Goal: Task Accomplishment & Management: Complete application form

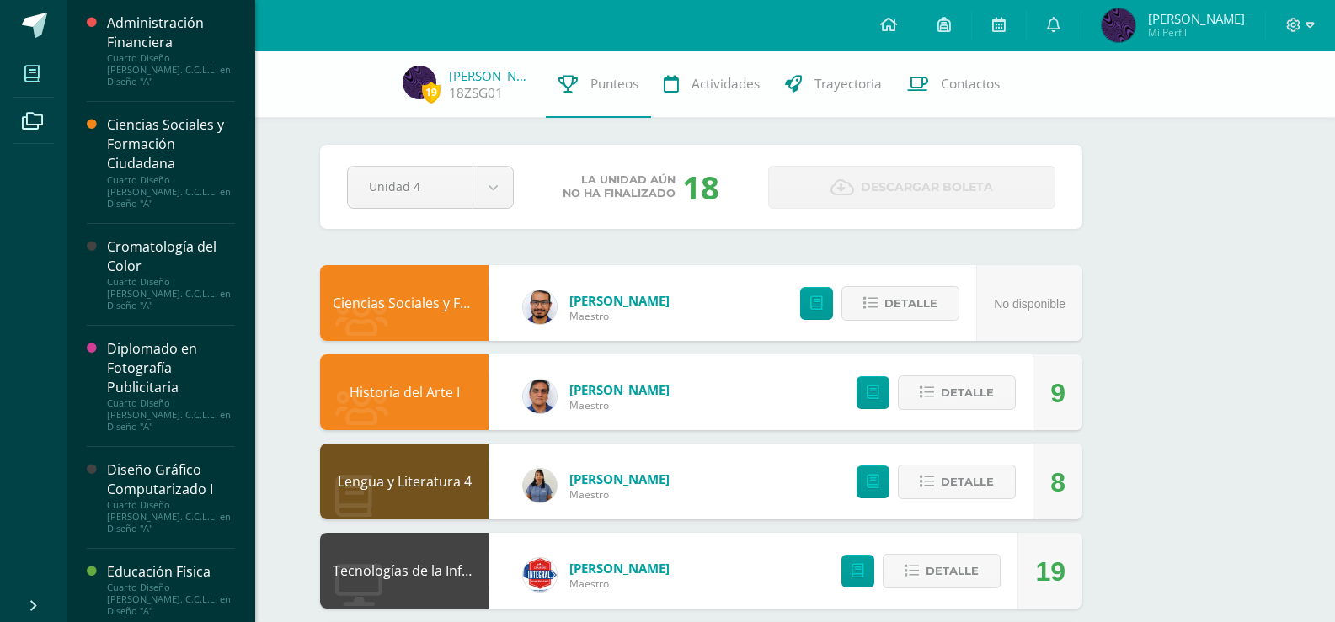
click at [25, 66] on icon at bounding box center [31, 74] width 15 height 17
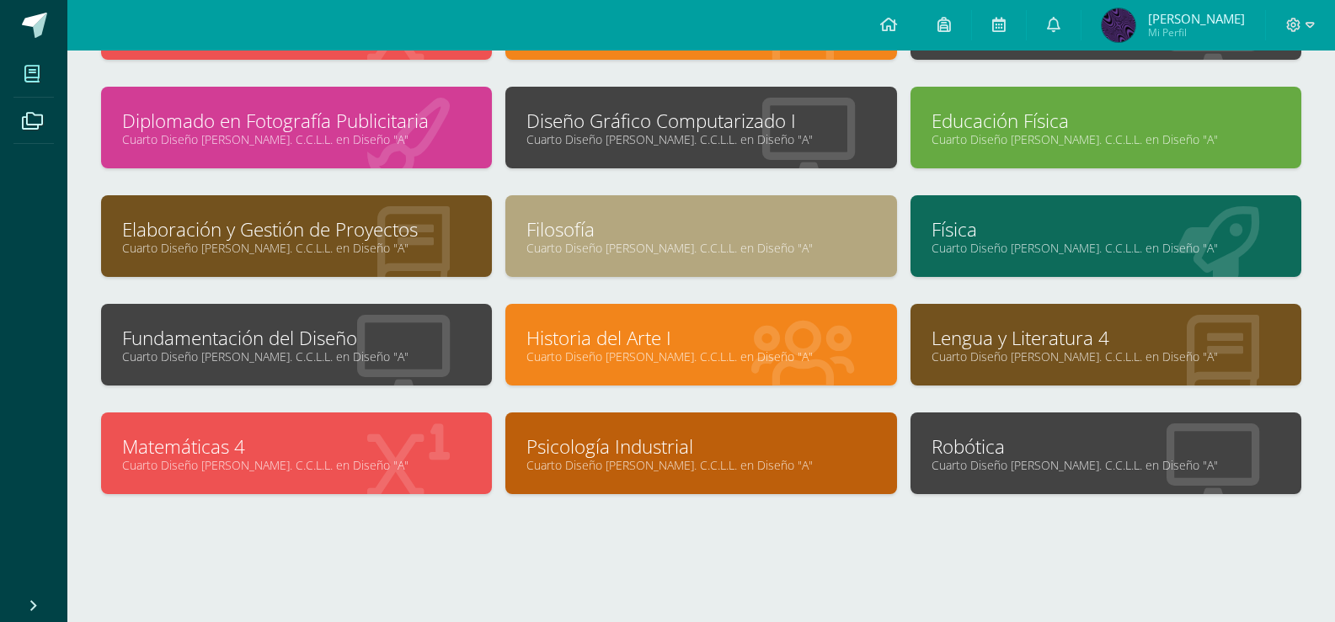
scroll to position [188, 0]
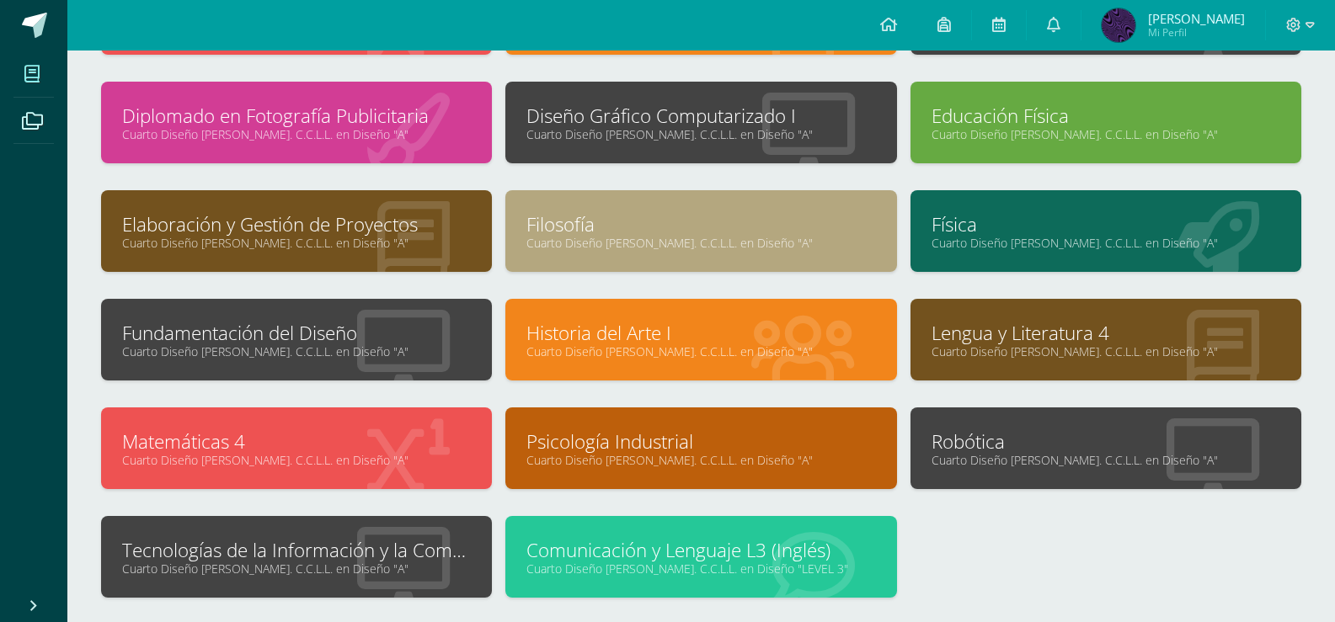
click at [317, 556] on link "Tecnologías de la Información y la Comunicación 4" at bounding box center [296, 550] width 349 height 26
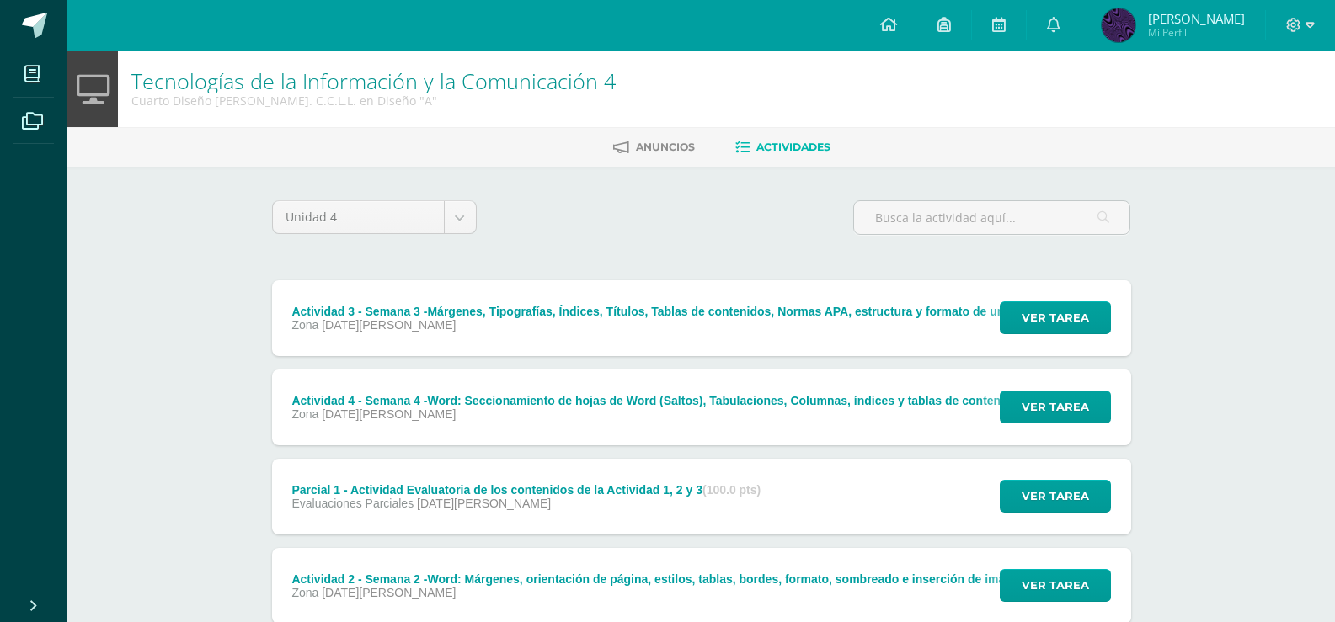
scroll to position [84, 0]
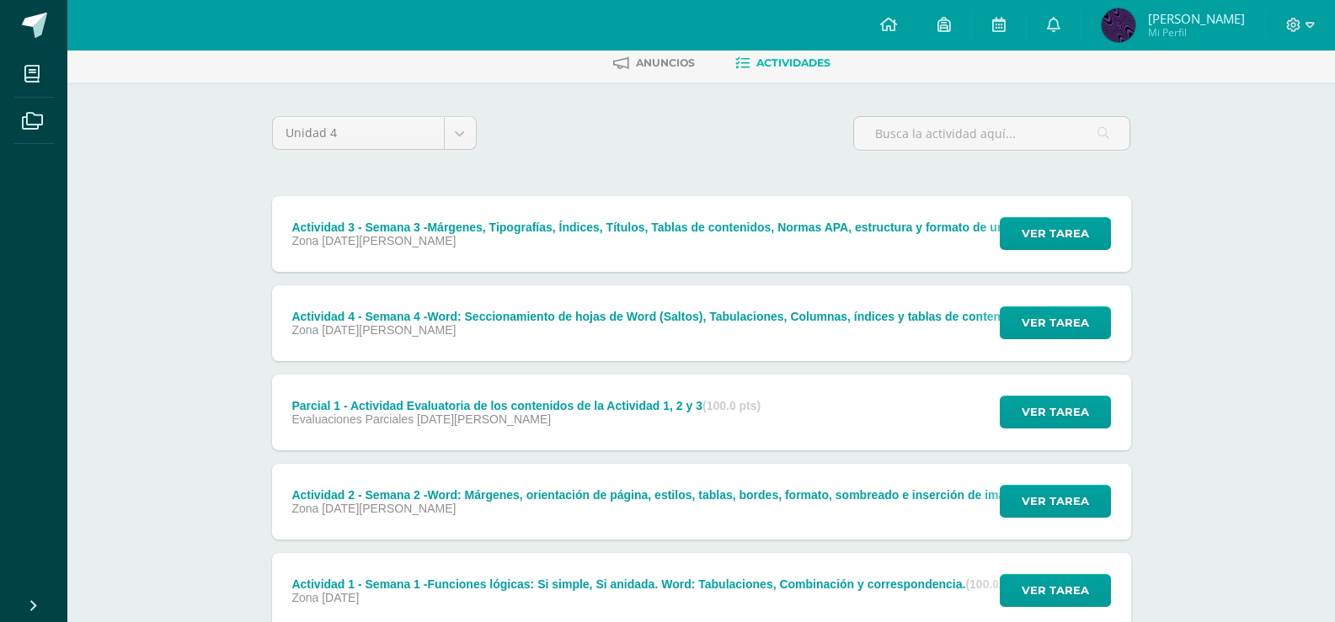
click at [1051, 341] on div "Ver tarea" at bounding box center [1052, 323] width 157 height 76
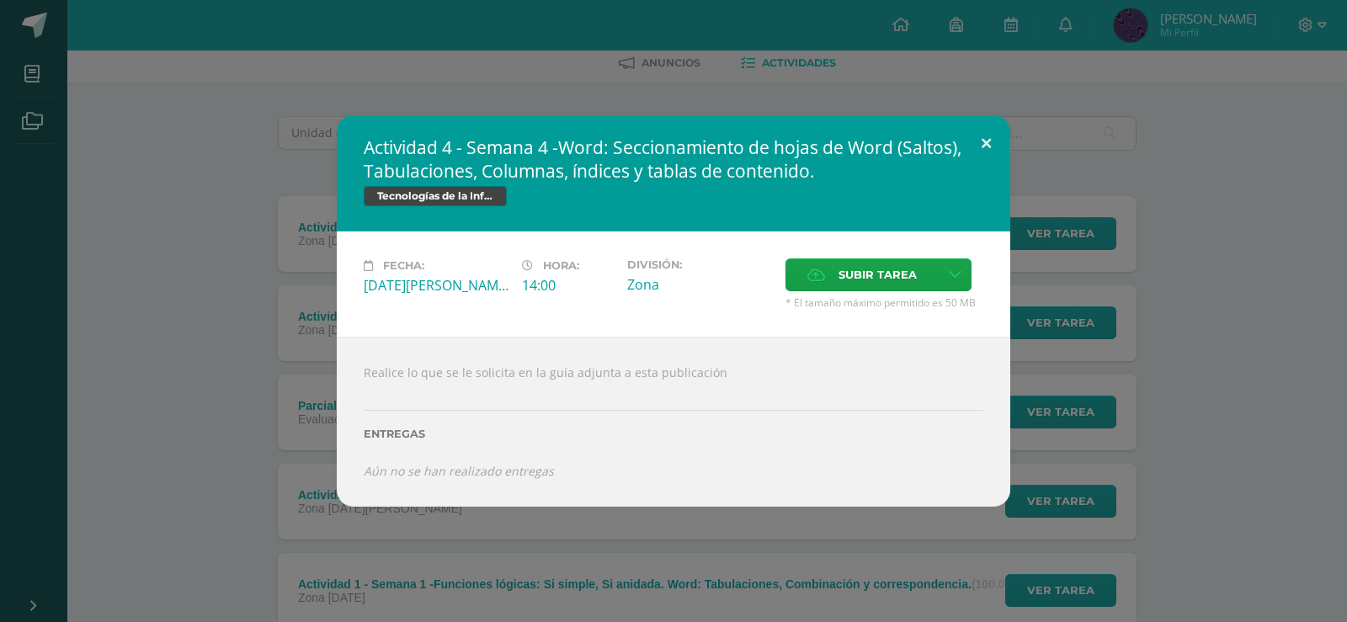
click at [970, 147] on button at bounding box center [987, 143] width 48 height 57
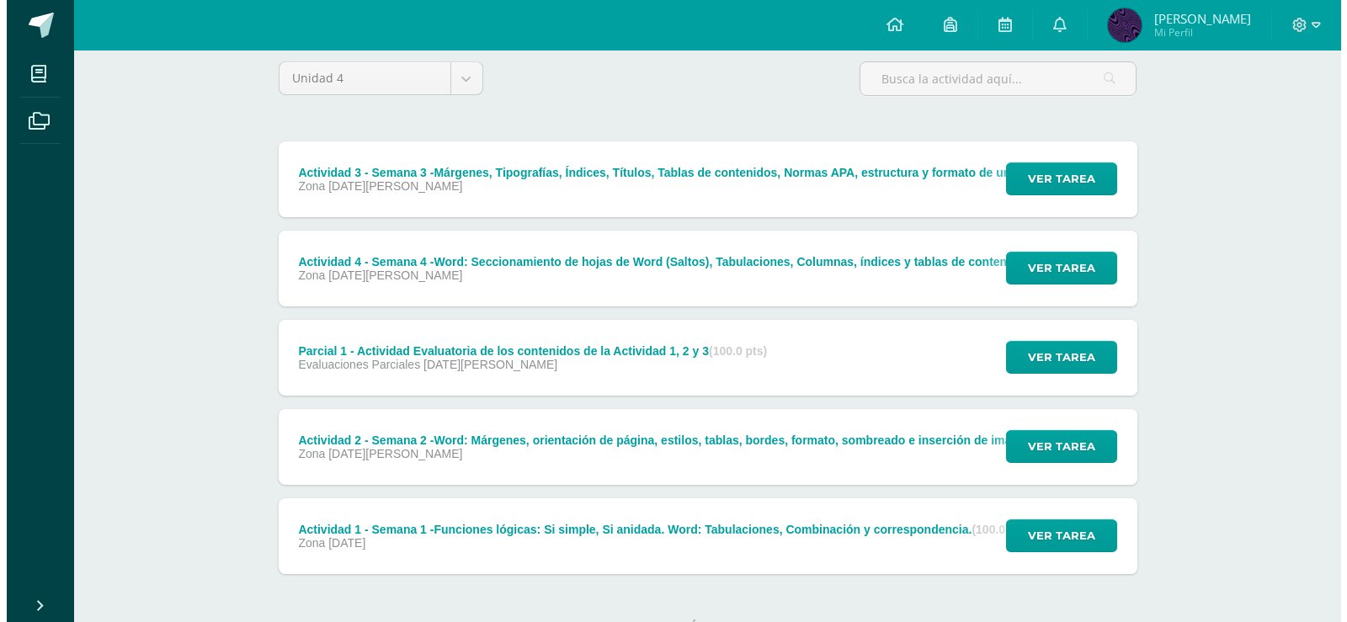
scroll to position [168, 0]
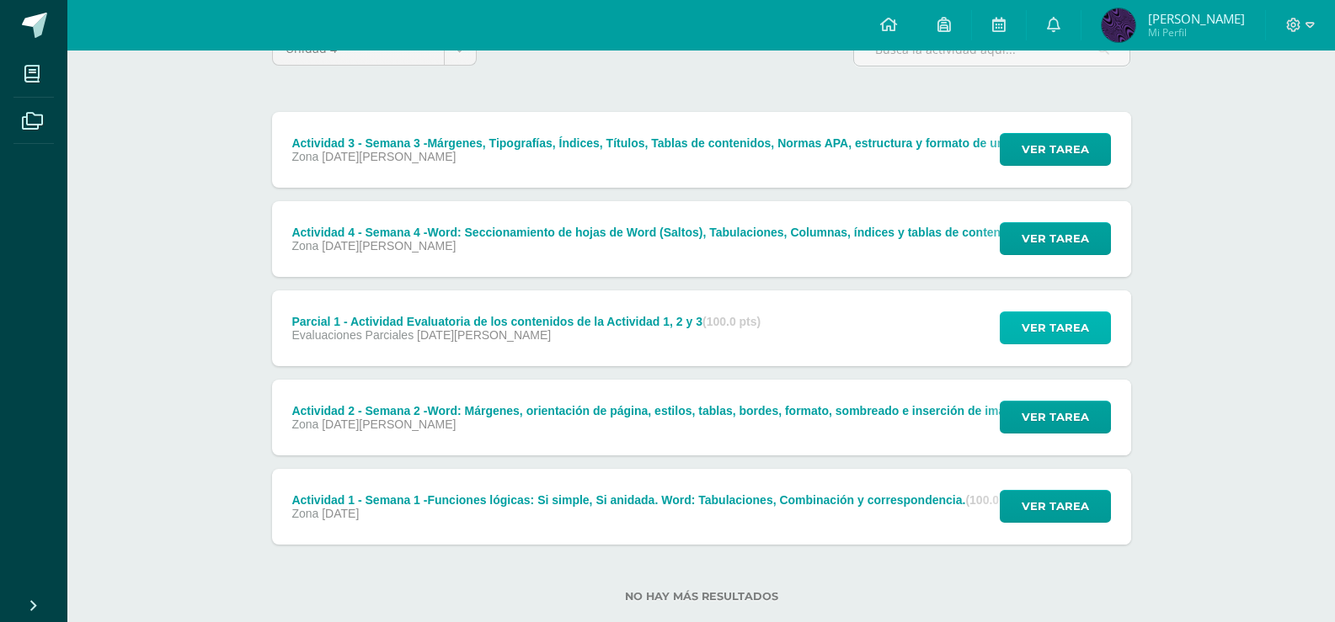
click at [1016, 314] on button "Ver tarea" at bounding box center [1055, 328] width 111 height 33
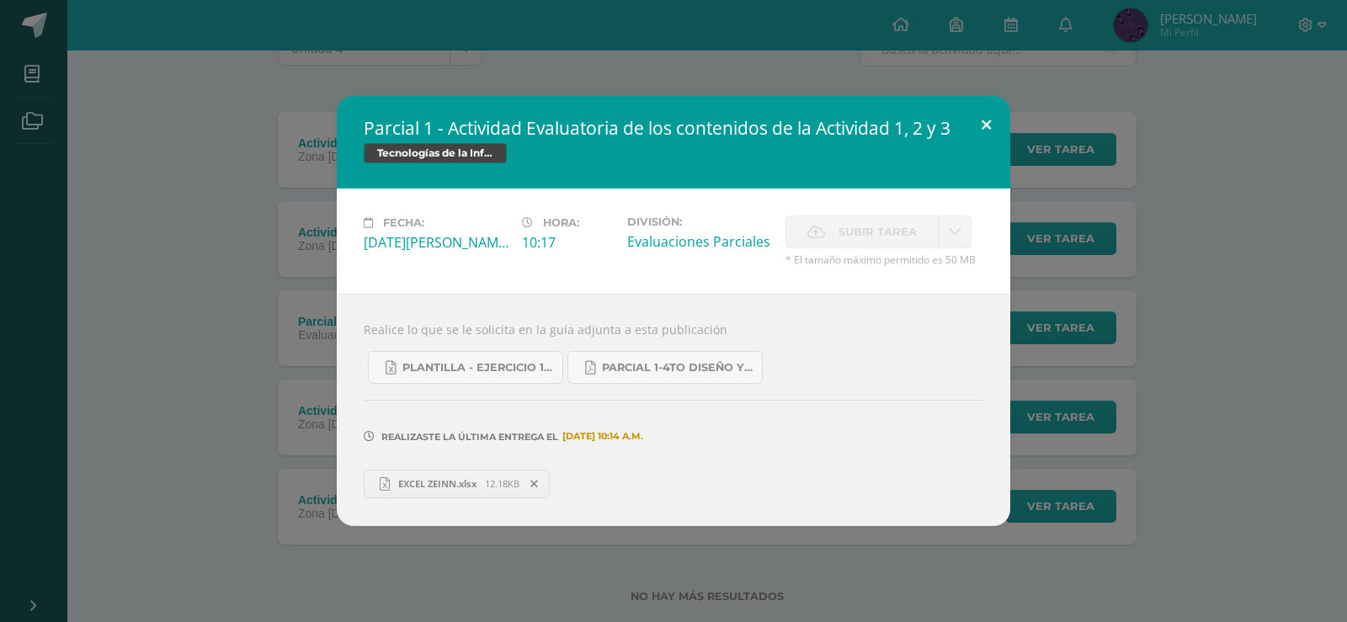
click at [985, 132] on button at bounding box center [987, 124] width 48 height 57
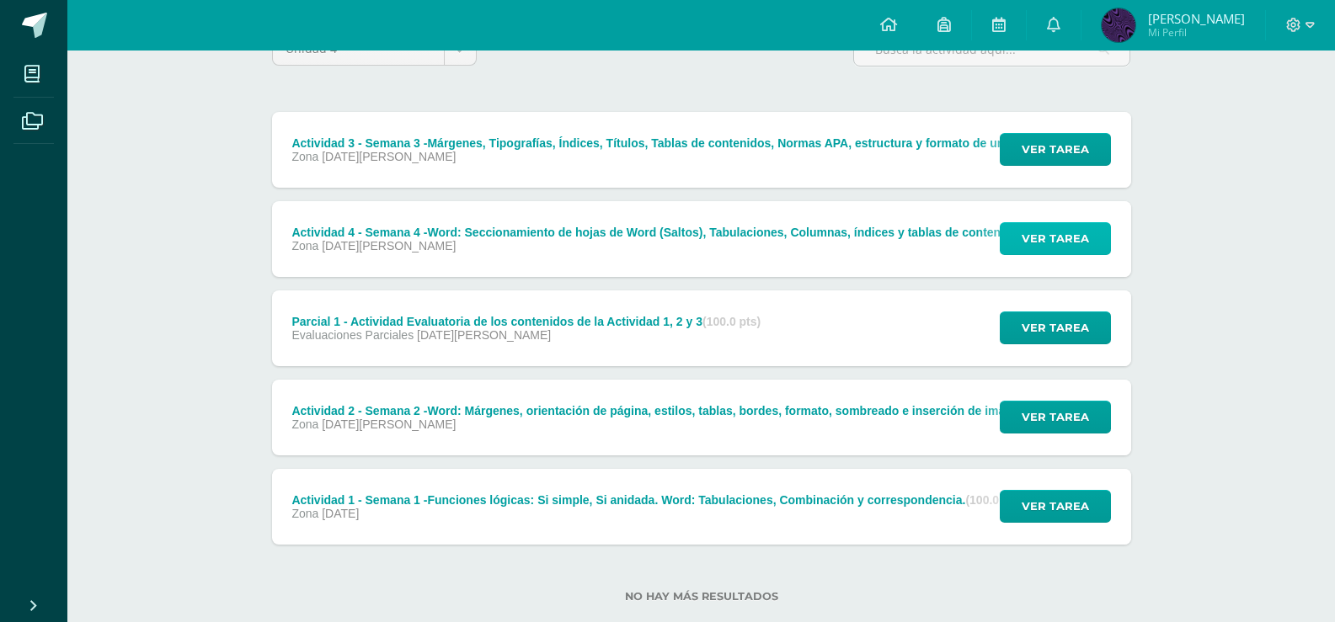
click at [1050, 247] on span "Ver tarea" at bounding box center [1055, 238] width 67 height 31
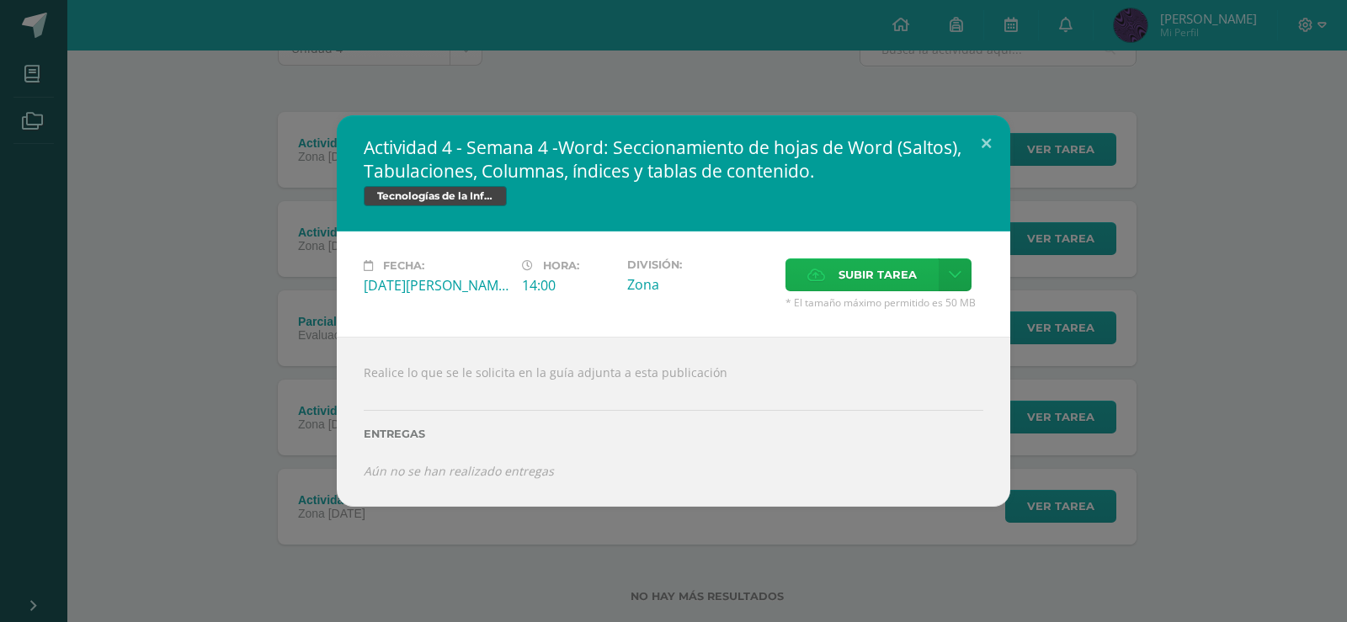
click at [895, 283] on span "Subir tarea" at bounding box center [878, 274] width 78 height 31
click at [0, 0] on input "Subir tarea" at bounding box center [0, 0] width 0 height 0
click at [904, 270] on span "Subir tarea" at bounding box center [878, 274] width 78 height 31
click at [0, 0] on input "Subir tarea" at bounding box center [0, 0] width 0 height 0
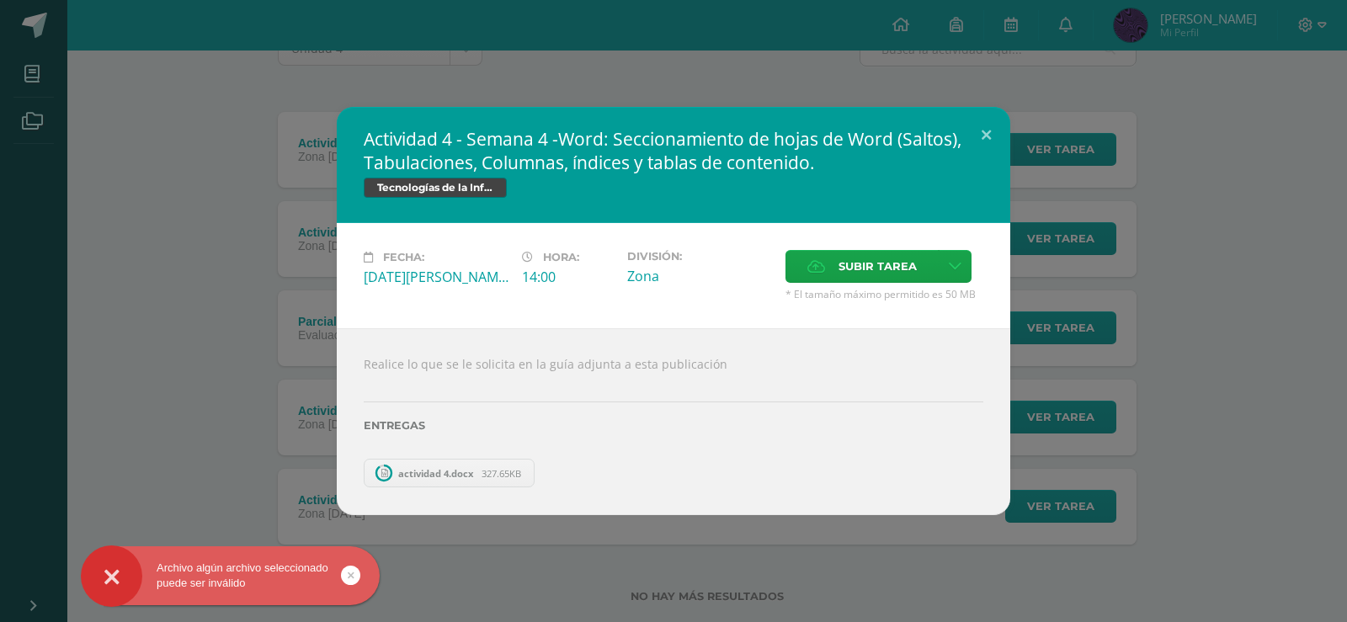
scroll to position [114, 0]
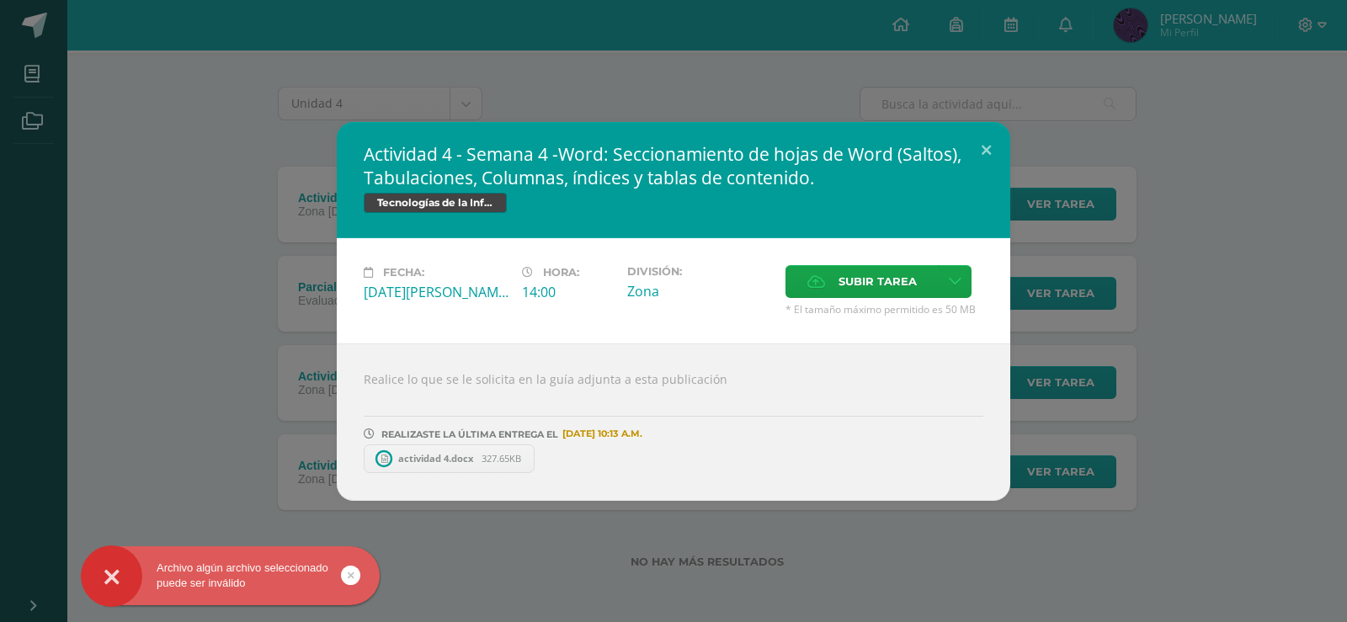
click at [428, 460] on span "actividad 4.docx" at bounding box center [436, 458] width 92 height 13
